Goal: Task Accomplishment & Management: Manage account settings

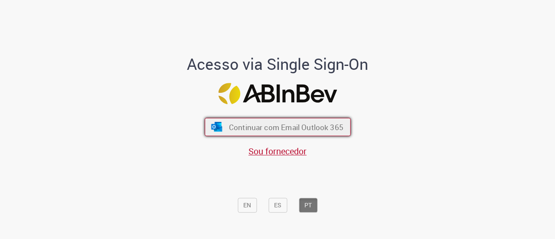
click at [213, 126] on img "submit" at bounding box center [216, 127] width 13 height 10
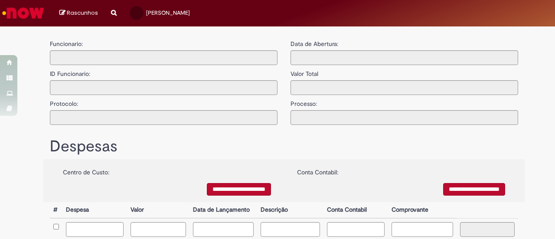
type input "**********"
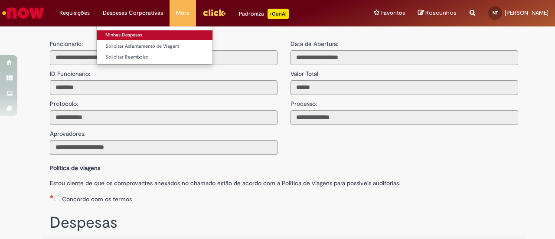
click at [136, 36] on link "Minhas Despesas" at bounding box center [155, 35] width 116 height 10
